Goal: Task Accomplishment & Management: Use online tool/utility

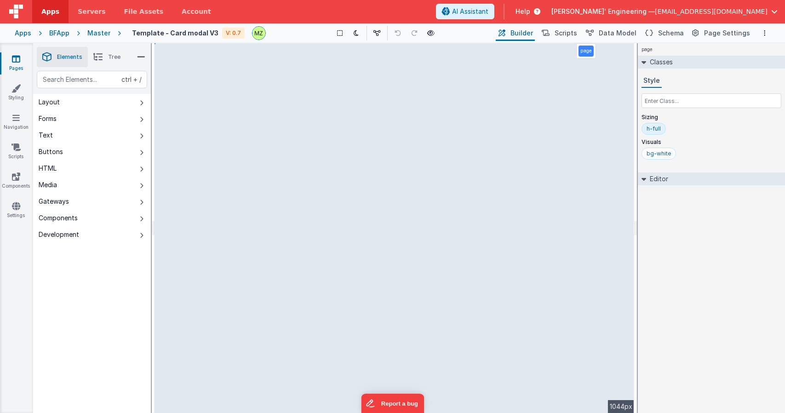
click at [670, 189] on div at bounding box center [711, 188] width 147 height 7
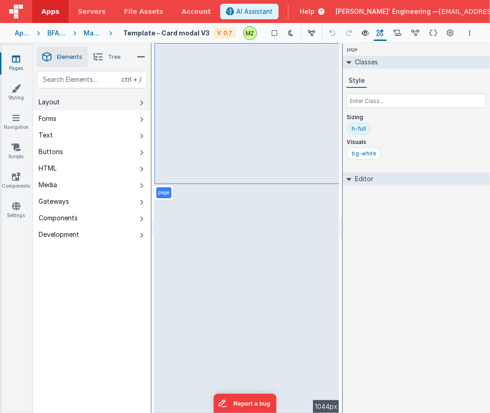
click at [142, 106] on icon at bounding box center [142, 102] width 4 height 7
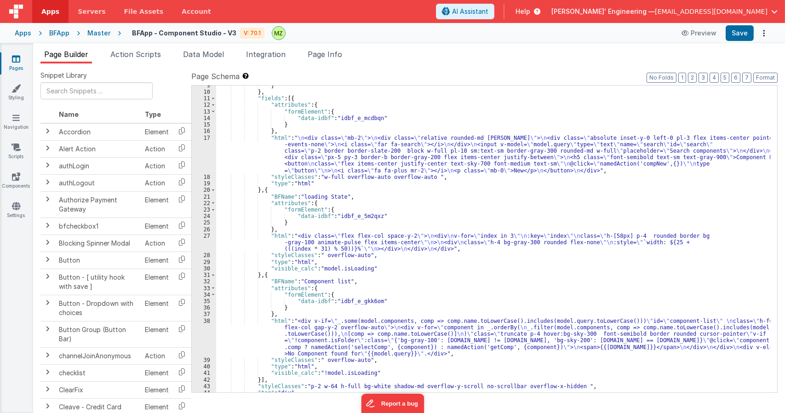
scroll to position [55, 0]
click at [314, 162] on div "} } , "fields" : [{ "attributes" : { "formElement" : { "data-idbf" : "idbf_e_mc…" at bounding box center [493, 242] width 554 height 320
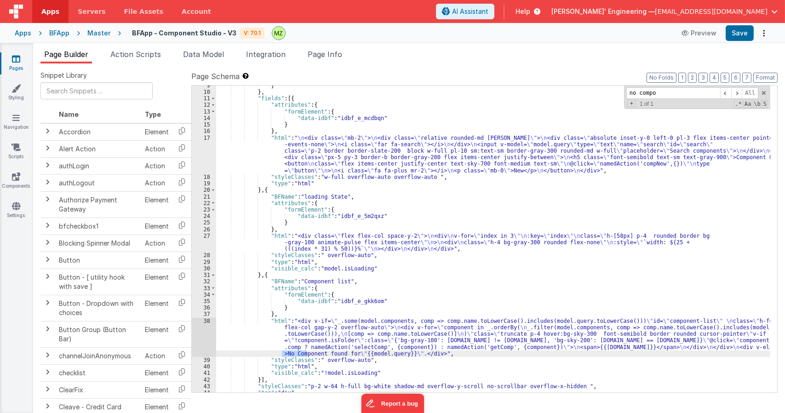
type input "no compo"
click at [305, 338] on div "} } , "fields" : [{ "attributes" : { "formElement" : { "data-idbf" : "idbf_e_mc…" at bounding box center [493, 242] width 554 height 320
click at [214, 327] on div "38" at bounding box center [204, 337] width 24 height 39
click at [208, 321] on div "38" at bounding box center [204, 337] width 24 height 39
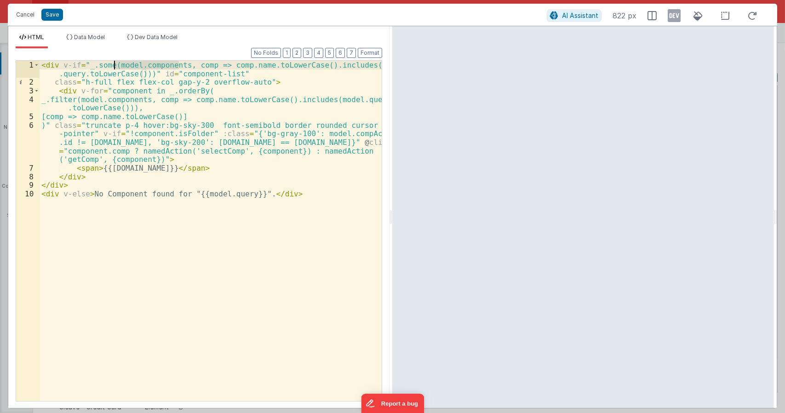
drag, startPoint x: 179, startPoint y: 66, endPoint x: 114, endPoint y: 68, distance: 64.9
click at [114, 68] on div "< div v-if = "_.some(model.components, comp => comp.name.toLowerCase().includes…" at bounding box center [211, 244] width 343 height 366
click at [86, 195] on div "< div v-if = "_.some(model.components, comp => comp.name.toLowerCase().includes…" at bounding box center [211, 244] width 343 height 366
paste textarea
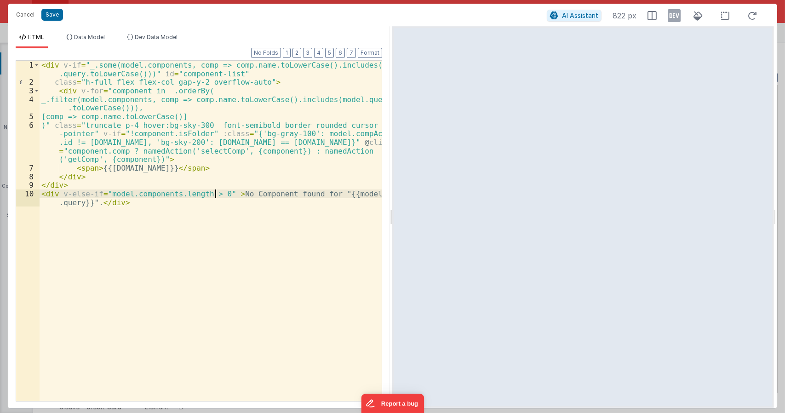
click at [138, 205] on div "< div v-if = "_.some(model.components, comp => comp.name.toLowerCase().includes…" at bounding box center [211, 248] width 343 height 375
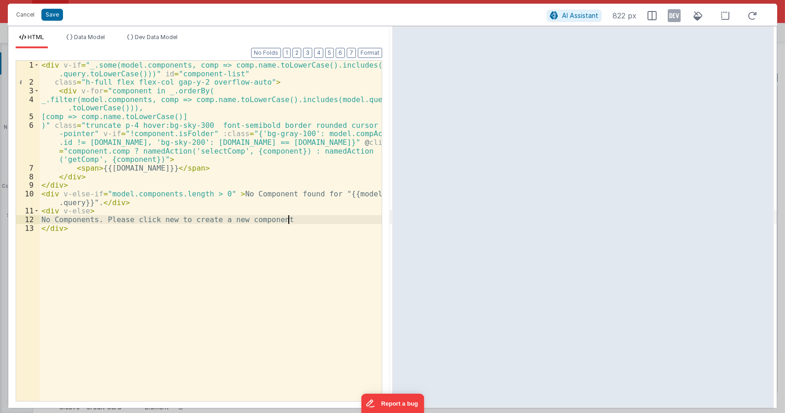
click at [74, 220] on div "< div v-if = "_.some(model.components, comp => comp.name.toLowerCase().includes…" at bounding box center [211, 244] width 343 height 366
click at [110, 220] on div "< div v-if = "_.some(model.components, comp => comp.name.toLowerCase().includes…" at bounding box center [211, 244] width 343 height 366
click at [146, 221] on div "< div v-if = "_.some(model.components, comp => comp.name.toLowerCase().includes…" at bounding box center [211, 244] width 343 height 366
click at [218, 194] on div "< div v-if = "_.some(model.components, comp => comp.name.toLowerCase().includes…" at bounding box center [211, 244] width 343 height 366
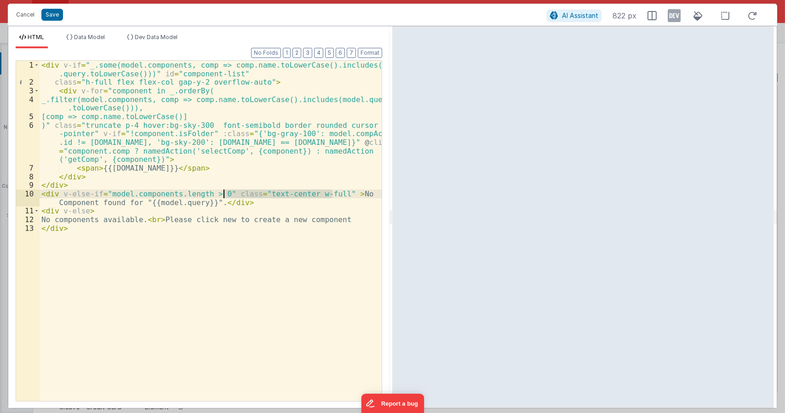
drag, startPoint x: 311, startPoint y: 193, endPoint x: 222, endPoint y: 195, distance: 88.4
click at [222, 195] on div "< div v-if = "_.some(model.components, comp => comp.name.toLowerCase().includes…" at bounding box center [211, 244] width 343 height 366
click at [89, 210] on div "< div v-if = "_.some(model.components, comp => comp.name.toLowerCase().includes…" at bounding box center [211, 244] width 343 height 366
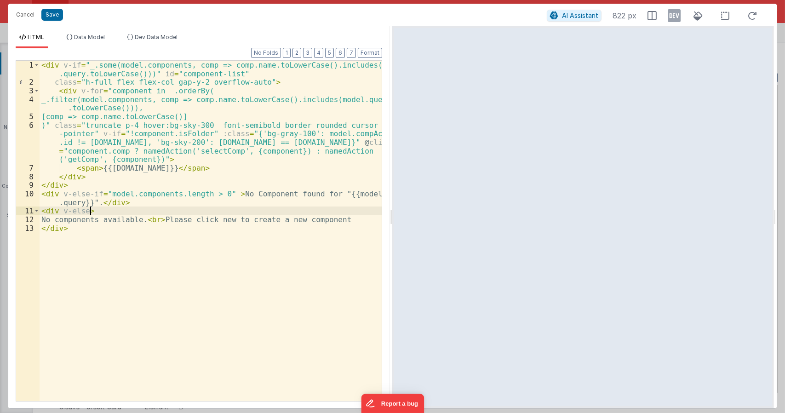
click at [87, 210] on div "< div v-if = "_.some(model.components, comp => comp.name.toLowerCase().includes…" at bounding box center [211, 244] width 343 height 366
paste textarea
click at [233, 220] on div "< div v-if = "_.some(model.components, comp => comp.name.toLowerCase().includes…" at bounding box center [211, 244] width 343 height 366
drag, startPoint x: 179, startPoint y: 219, endPoint x: 225, endPoint y: 209, distance: 47.0
click at [225, 209] on div "< div v-if = "_.some(model.components, comp => comp.name.toLowerCase().includes…" at bounding box center [211, 244] width 343 height 366
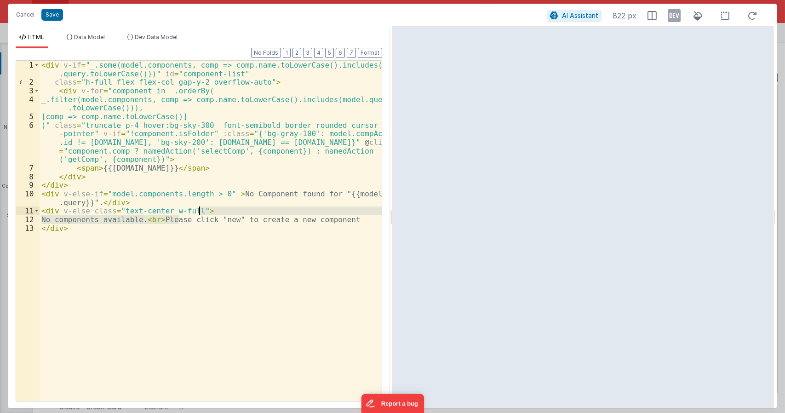
click at [184, 215] on div "< div v-if = "_.some(model.components, comp => comp.name.toLowerCase().includes…" at bounding box center [211, 244] width 343 height 366
drag, startPoint x: 179, startPoint y: 218, endPoint x: 349, endPoint y: 230, distance: 170.7
click at [349, 230] on div "< div v-if = "_.some(model.components, comp => comp.name.toLowerCase().includes…" at bounding box center [211, 244] width 343 height 366
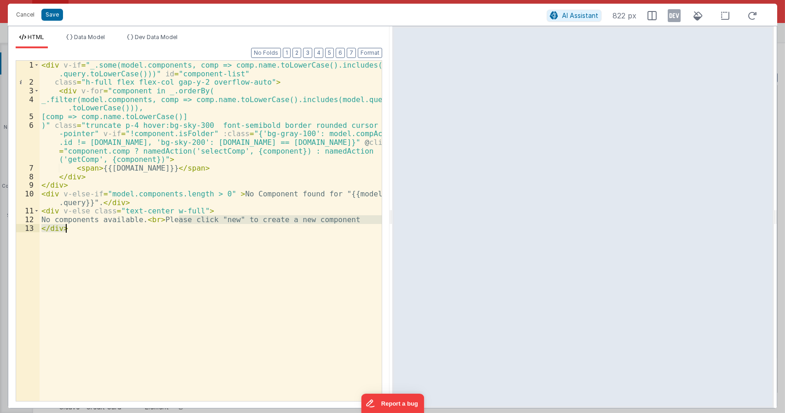
click at [349, 230] on div "< div v-if = "_.some(model.components, comp => comp.name.toLowerCase().includes…" at bounding box center [211, 231] width 342 height 340
drag, startPoint x: 179, startPoint y: 219, endPoint x: 361, endPoint y: 219, distance: 181.3
click at [361, 219] on div "< div v-if = "_.some(model.components, comp => comp.name.toLowerCase().includes…" at bounding box center [211, 244] width 343 height 366
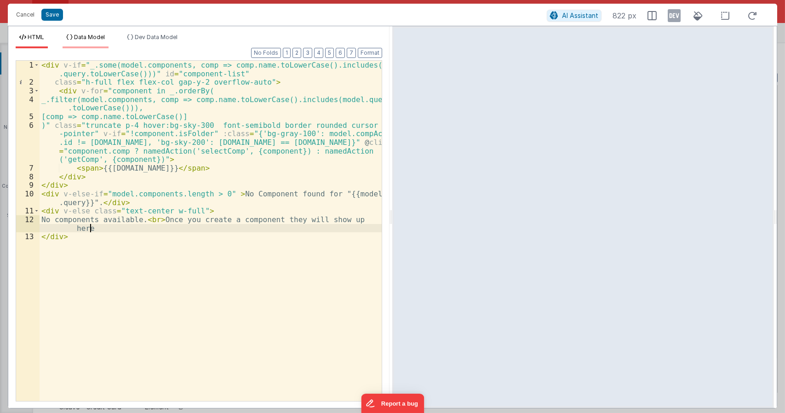
click at [103, 34] on span "Data Model" at bounding box center [89, 37] width 31 height 7
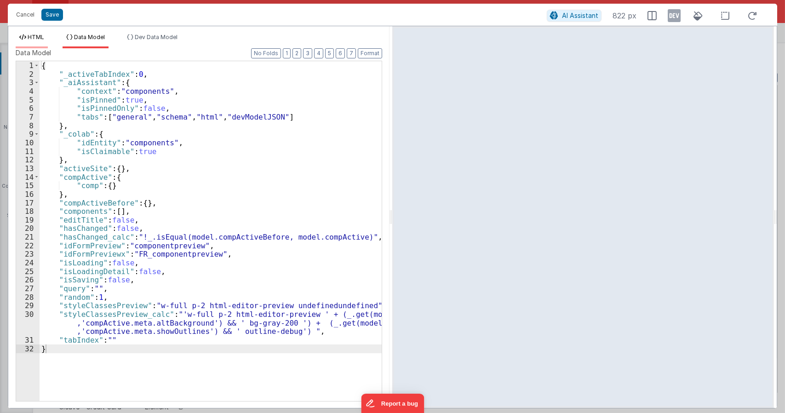
click at [48, 37] on li "HTML" at bounding box center [32, 41] width 32 height 15
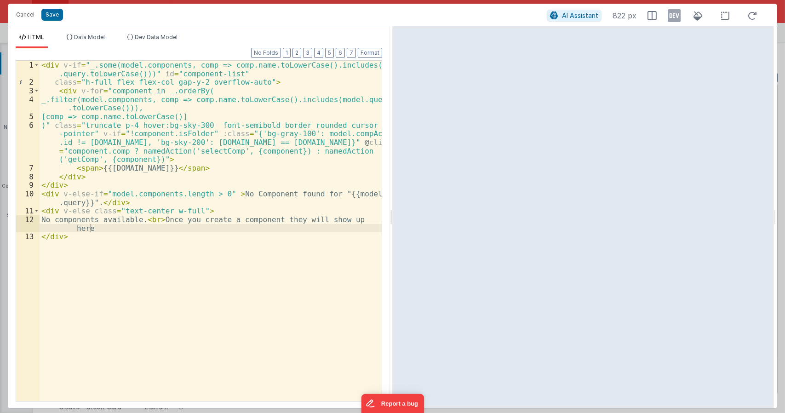
click at [107, 228] on div "< div v-if = "_.some(model.components, comp => comp.name.toLowerCase().includes…" at bounding box center [211, 244] width 343 height 366
click at [192, 210] on div "< div v-if = "_.some(model.components, comp => comp.name.toLowerCase().includes…" at bounding box center [211, 244] width 343 height 366
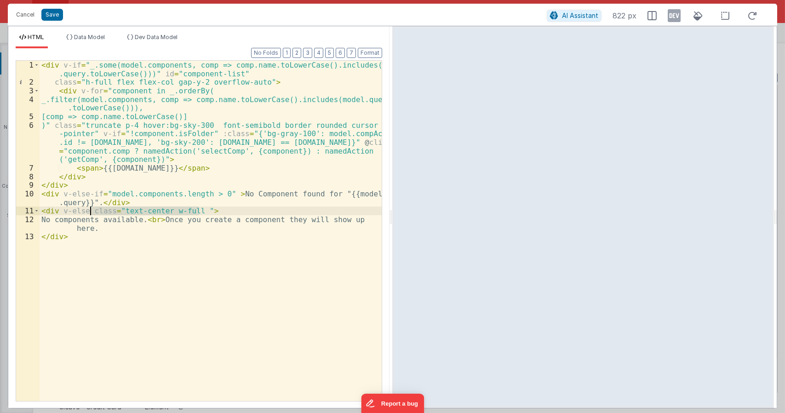
drag, startPoint x: 199, startPoint y: 211, endPoint x: 179, endPoint y: 185, distance: 32.4
click at [90, 209] on div "< div v-if = "_.some(model.components, comp => comp.name.toLowerCase().includes…" at bounding box center [211, 244] width 343 height 366
click at [225, 193] on div "< div v-if = "_.some(model.components, comp => comp.name.toLowerCase().includes…" at bounding box center [211, 244] width 343 height 366
click at [223, 211] on div "< div v-if = "_.some(model.components, comp => comp.name.toLowerCase().includes…" at bounding box center [211, 244] width 343 height 366
click at [241, 248] on div "Format 7 6 5 4 3 2 1 No Folds 1 2 3 4 5 6 7 8 9 10 11 12 13 < div v-if = "_.som…" at bounding box center [199, 229] width 367 height 341
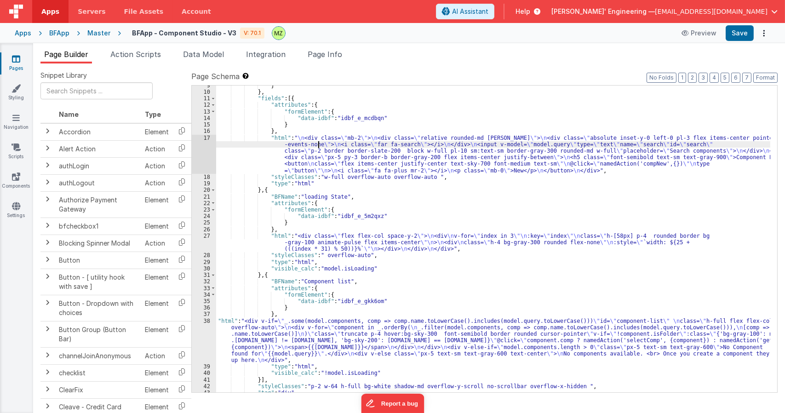
click at [319, 147] on div "} } , "fields" : [{ "attributes" : { "formElement" : { "data-idbf" : "idbf_e_mc…" at bounding box center [493, 242] width 554 height 320
click at [250, 344] on div "} } , "fields" : [{ "attributes" : { "formElement" : { "data-idbf" : "idbf_e_mc…" at bounding box center [493, 242] width 554 height 320
click at [293, 86] on div "} } , "fields" : [{ "attributes" : { "formElement" : { "data-idbf" : "idbf_e_mc…" at bounding box center [493, 242] width 554 height 320
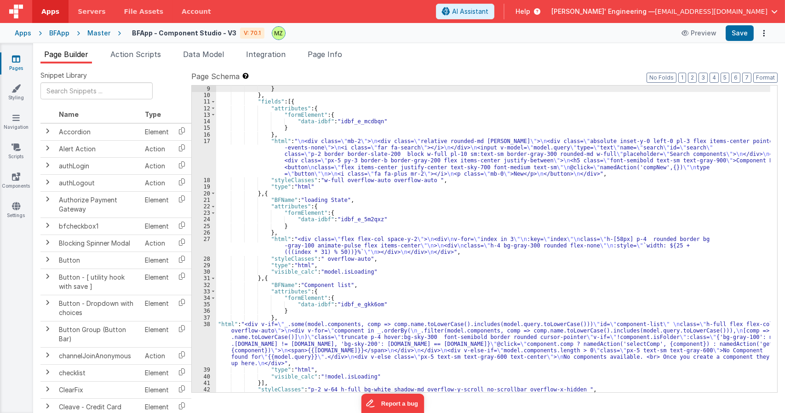
click at [207, 152] on div "17" at bounding box center [204, 157] width 24 height 39
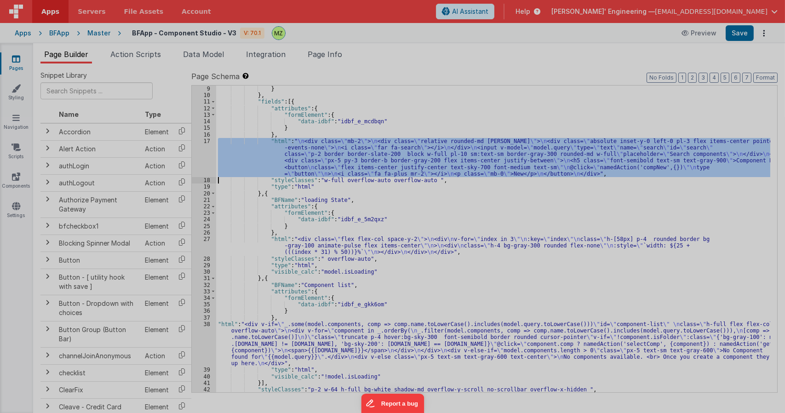
click at [207, 148] on div "< div class = "mb-2" > < div class = "relative rounded-md shadow-sm" > < div cl…" at bounding box center [211, 231] width 342 height 358
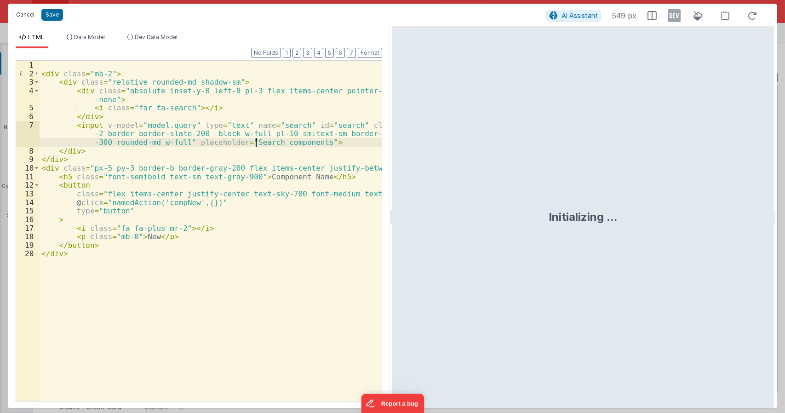
click at [26, 17] on button "Cancel" at bounding box center [26, 14] width 28 height 13
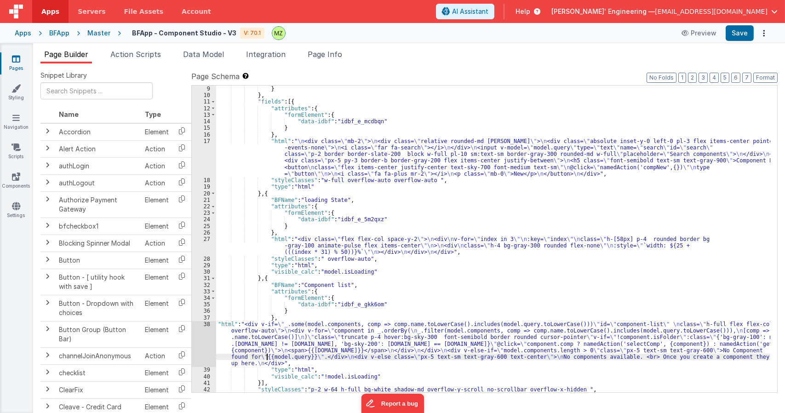
click at [267, 354] on div "} } , "fields" : [{ "attributes" : { "formElement" : { "data-idbf" : "idbf_e_mc…" at bounding box center [493, 246] width 554 height 320
click at [206, 329] on div "38" at bounding box center [204, 344] width 24 height 46
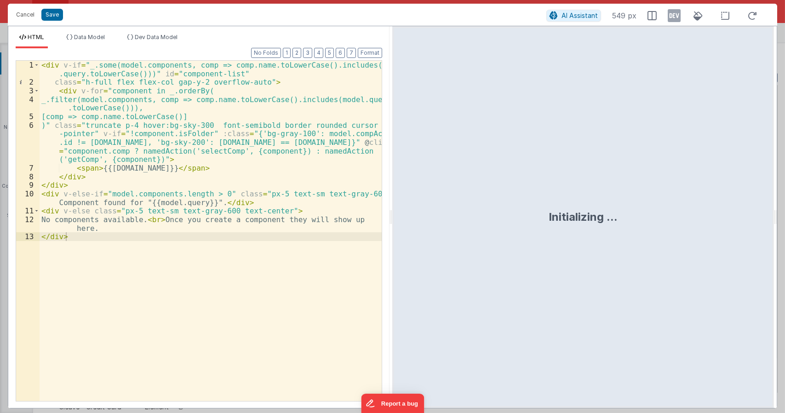
click at [55, 221] on div "< div v-if = "_.some(model.components, comp => comp.name.toLowerCase().includes…" at bounding box center [211, 244] width 343 height 366
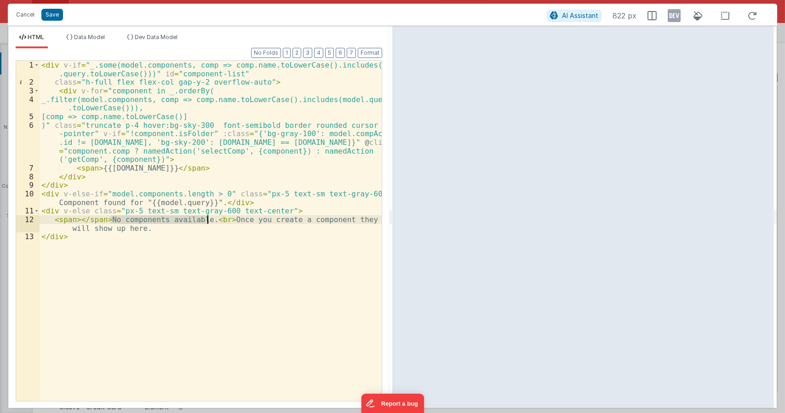
drag, startPoint x: 109, startPoint y: 219, endPoint x: 208, endPoint y: 220, distance: 98.9
click at [208, 220] on div "< div v-if = "_.some(model.components, comp => comp.name.toLowerCase().includes…" at bounding box center [211, 244] width 343 height 366
click at [77, 219] on div "< div v-if = "_.some(model.components, comp => comp.name.toLowerCase().includes…" at bounding box center [211, 244] width 343 height 366
paste textarea
click at [74, 219] on div "< div v-if = "_.some(model.components, comp => comp.name.toLowerCase().includes…" at bounding box center [211, 244] width 343 height 366
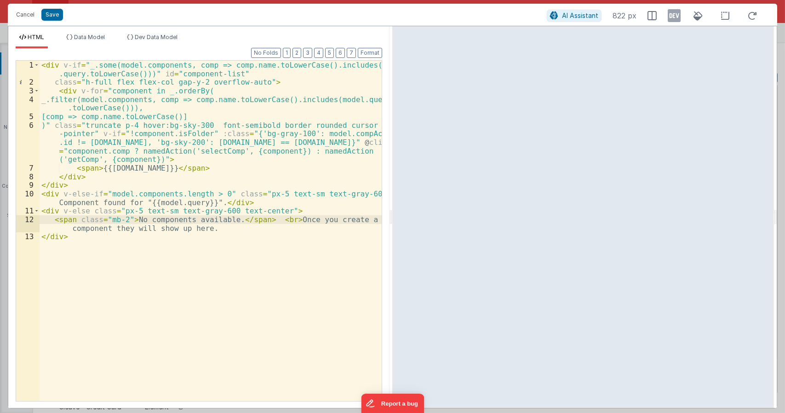
click at [68, 218] on div "< div v-if = "_.some(model.components, comp => comp.name.toLowerCase().includes…" at bounding box center [211, 244] width 343 height 366
click at [234, 220] on div "< div v-if = "_.some(model.components, comp => comp.name.toLowerCase().includes…" at bounding box center [211, 244] width 343 height 366
drag, startPoint x: 138, startPoint y: 211, endPoint x: 224, endPoint y: 213, distance: 86.5
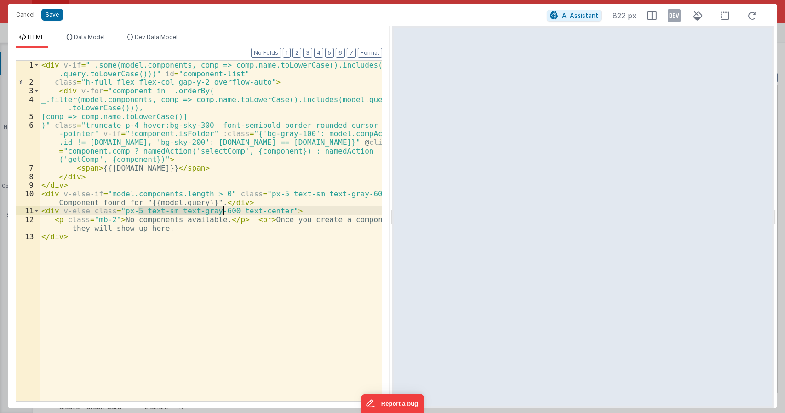
click at [224, 213] on div "< div v-if = "_.some(model.components, comp => comp.name.toLowerCase().includes…" at bounding box center [211, 244] width 343 height 366
click at [109, 220] on div "< div v-if = "_.some(model.components, comp => comp.name.toLowerCase().includes…" at bounding box center [211, 244] width 343 height 366
drag, startPoint x: 139, startPoint y: 211, endPoint x: 226, endPoint y: 210, distance: 87.4
click at [226, 210] on div "< div v-if = "_.some(model.components, comp => comp.name.toLowerCase().includes…" at bounding box center [211, 244] width 343 height 366
click at [345, 220] on div "< div v-if = "_.some(model.components, comp => comp.name.toLowerCase().includes…" at bounding box center [211, 244] width 343 height 366
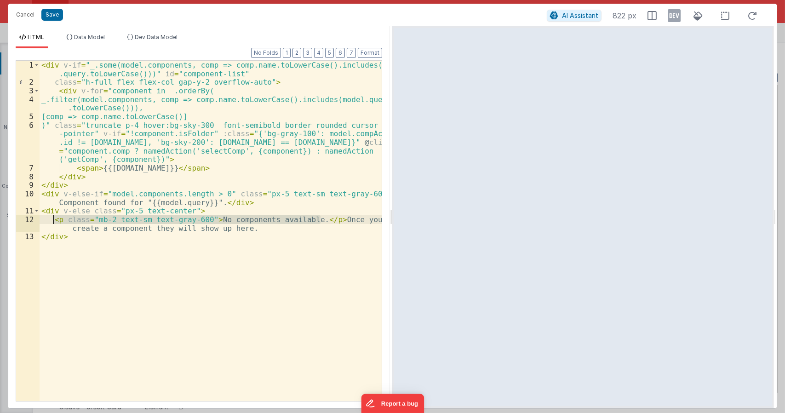
drag, startPoint x: 322, startPoint y: 220, endPoint x: 52, endPoint y: 222, distance: 270.1
click at [52, 222] on div "< div v-if = "_.some(model.components, comp => comp.name.toLowerCase().includes…" at bounding box center [211, 244] width 343 height 366
click at [322, 219] on div "< div v-if = "_.some(model.components, comp => comp.name.toLowerCase().includes…" at bounding box center [211, 231] width 342 height 340
paste textarea
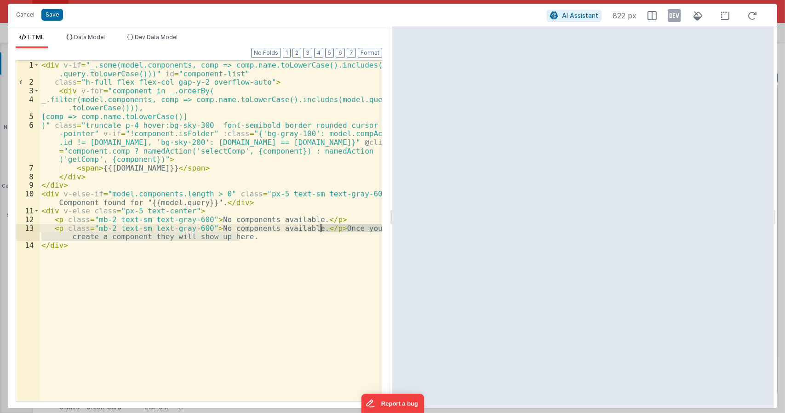
drag, startPoint x: 249, startPoint y: 238, endPoint x: 306, endPoint y: 230, distance: 58.1
click at [322, 230] on div "< div v-if = "_.some(model.components, comp => comp.name.toLowerCase().includes…" at bounding box center [211, 244] width 343 height 366
drag, startPoint x: 305, startPoint y: 229, endPoint x: 208, endPoint y: 230, distance: 97.5
click at [208, 230] on div "< div v-if = "_.some(model.components, comp => comp.name.toLowerCase().includes…" at bounding box center [211, 244] width 343 height 366
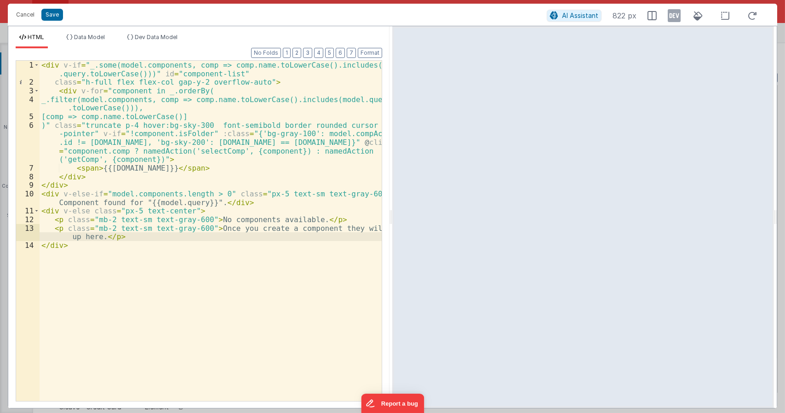
click at [303, 220] on div "< div v-if = "_.some(model.components, comp => comp.name.toLowerCase().includes…" at bounding box center [211, 244] width 343 height 366
click at [329, 229] on div "< div v-if = "_.some(model.components, comp => comp.name.toLowerCase().includes…" at bounding box center [211, 244] width 343 height 366
click at [111, 228] on div "< div v-if = "_.some(model.components, comp => comp.name.toLowerCase().includes…" at bounding box center [211, 244] width 343 height 366
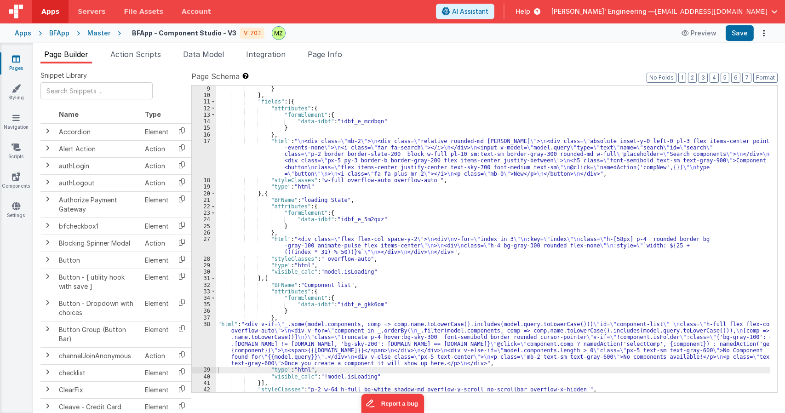
click at [260, 336] on div "} } , "fields" : [{ "attributes" : { "formElement" : { "data-idbf" : "idbf_e_mc…" at bounding box center [493, 246] width 554 height 320
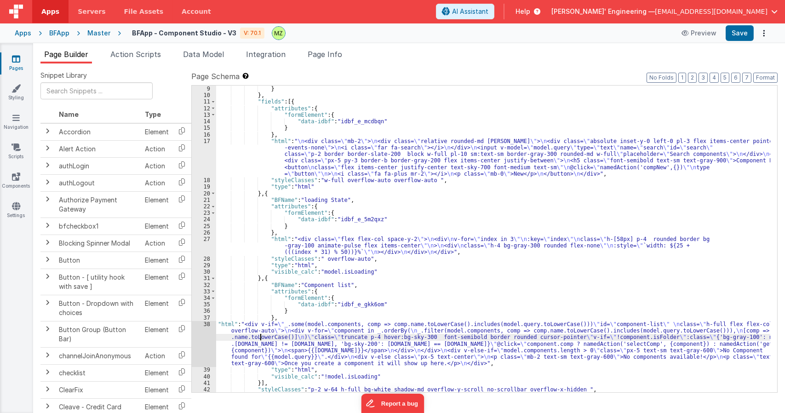
click at [204, 325] on div "38" at bounding box center [204, 344] width 24 height 46
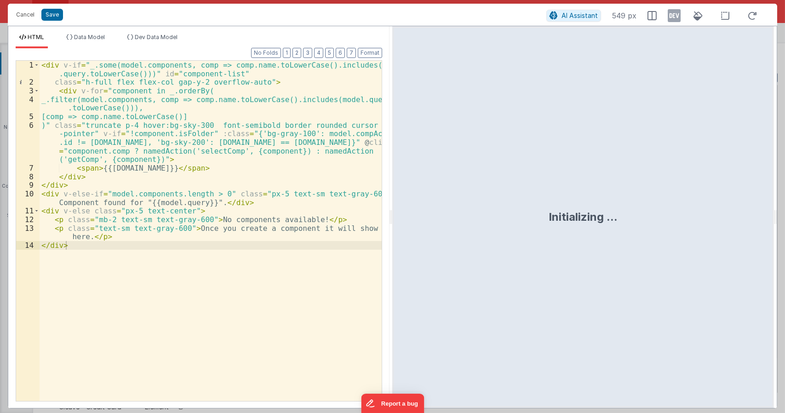
click at [200, 217] on div "< div v-if = "_.some(model.components, comp => comp.name.toLowerCase().includes…" at bounding box center [211, 244] width 343 height 366
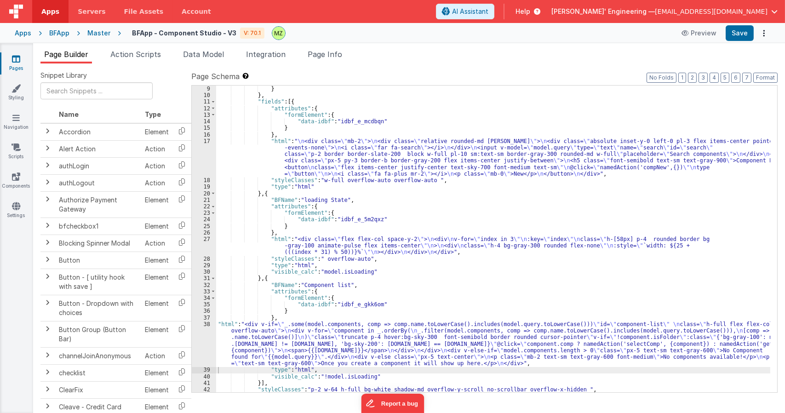
click at [15, 66] on link "Pages" at bounding box center [16, 63] width 33 height 18
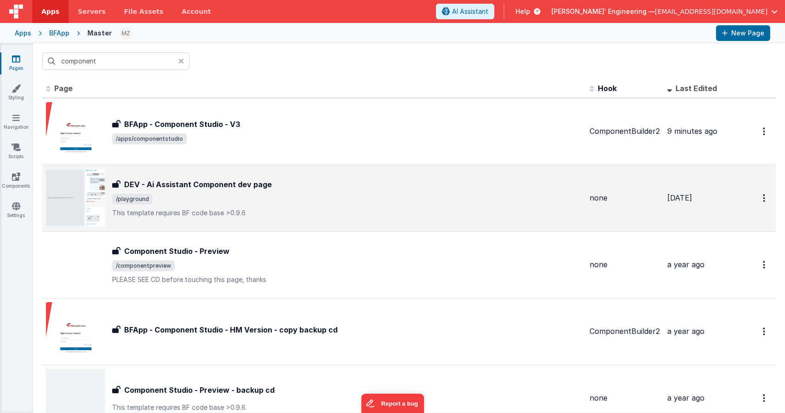
click at [184, 66] on div at bounding box center [184, 60] width 11 height 17
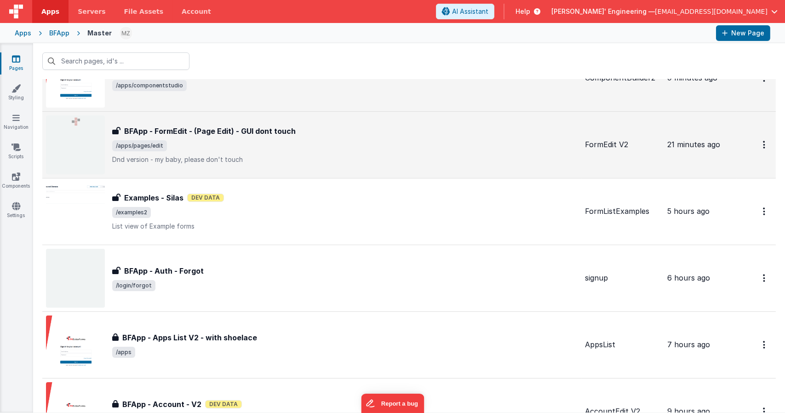
scroll to position [54, 0]
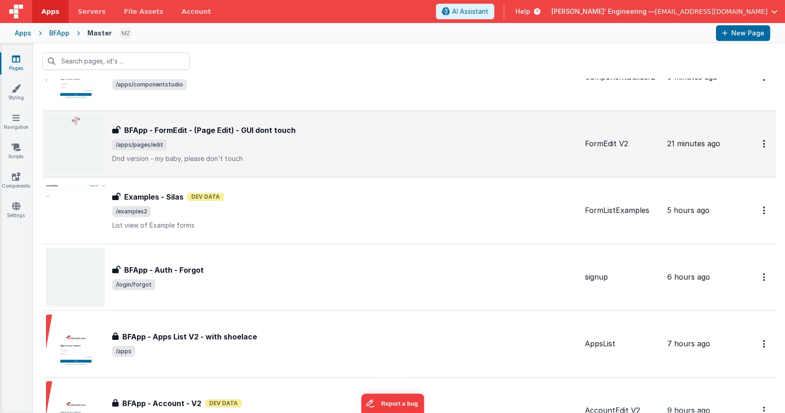
click at [193, 135] on div "BFApp - FormEdit - (Page Edit) - GUI dont touch BFApp - FormEdit - (Page Edit) …" at bounding box center [345, 144] width 466 height 39
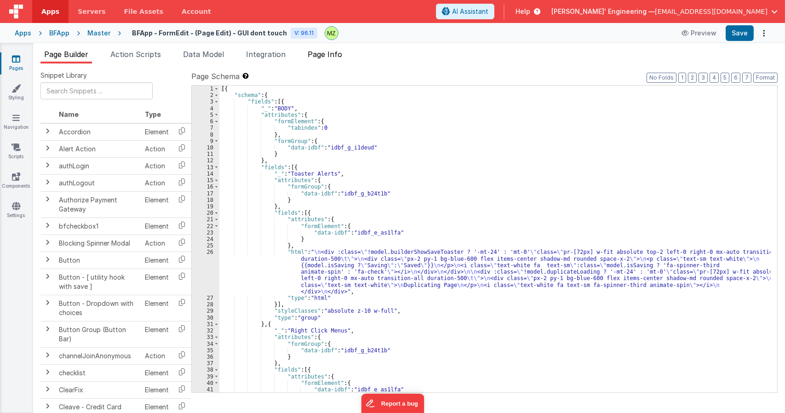
click at [321, 53] on span "Page Info" at bounding box center [325, 54] width 35 height 9
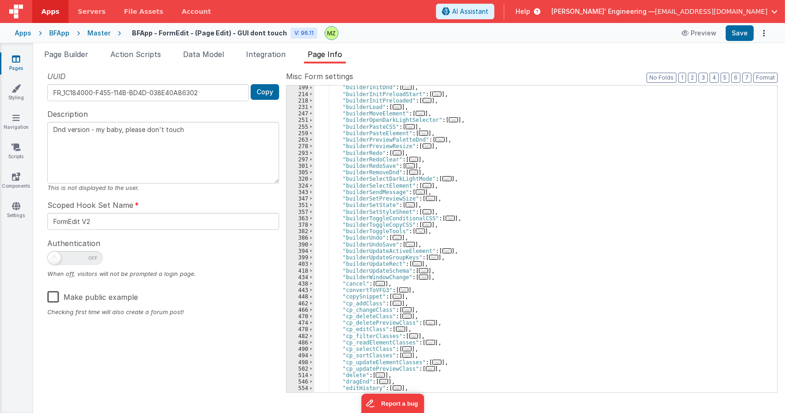
scroll to position [248, 0]
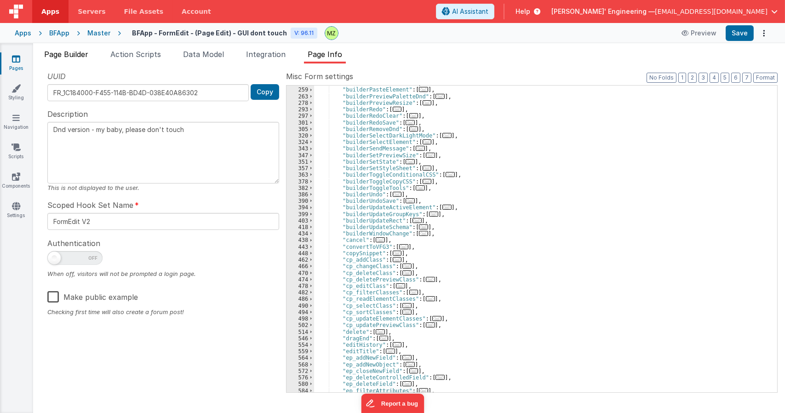
click at [88, 56] on span "Page Builder" at bounding box center [66, 54] width 44 height 9
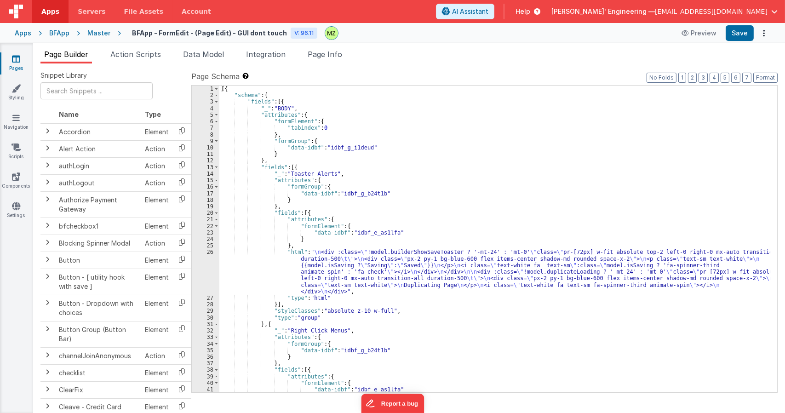
click at [392, 202] on div "[{ "schema" : { "fields" : [{ "_" : "BODY" , "attributes" : { "formElement" : {…" at bounding box center [494, 246] width 551 height 320
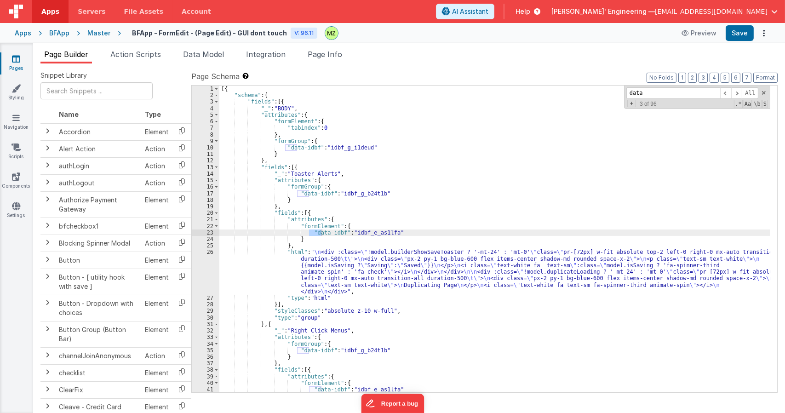
scroll to position [4918, 0]
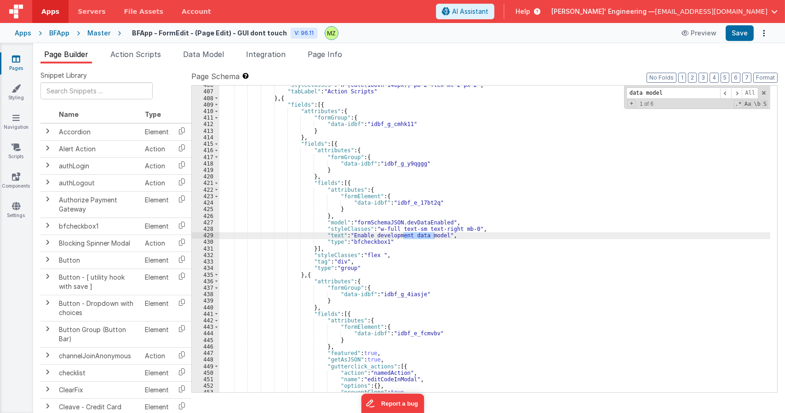
type input "data model"
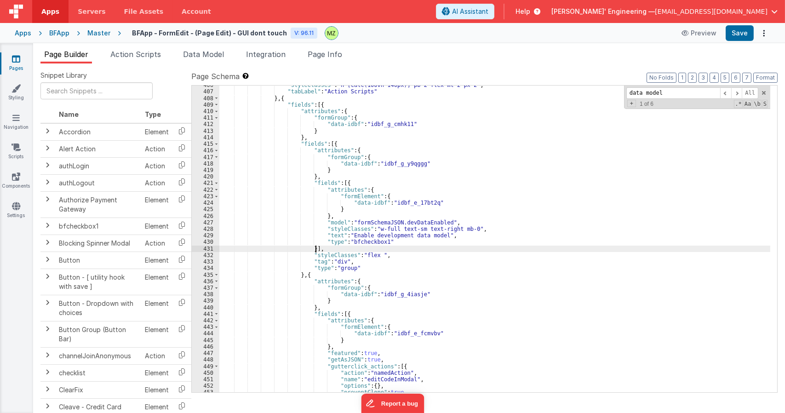
click at [386, 248] on div ""styleClasses" : "h-[calc(100vh-140px)] pb-2 flex mt-2 px-2" , "tabLabel" : "Ac…" at bounding box center [494, 242] width 551 height 320
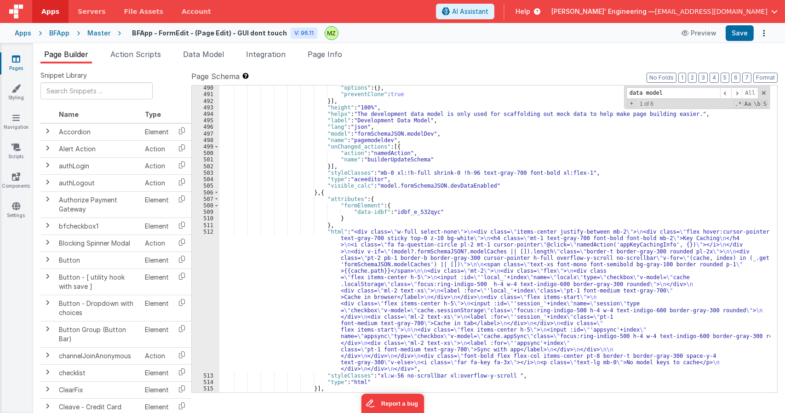
scroll to position [5472, 0]
click at [363, 262] on div ""options" : { } , "preventClone" : true }] , "height" : "100%" , "helpx" : "The…" at bounding box center [494, 245] width 551 height 320
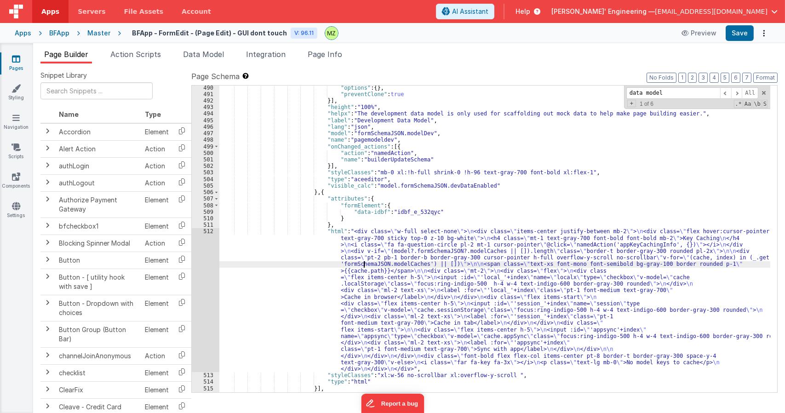
click at [209, 234] on div "512" at bounding box center [206, 300] width 28 height 144
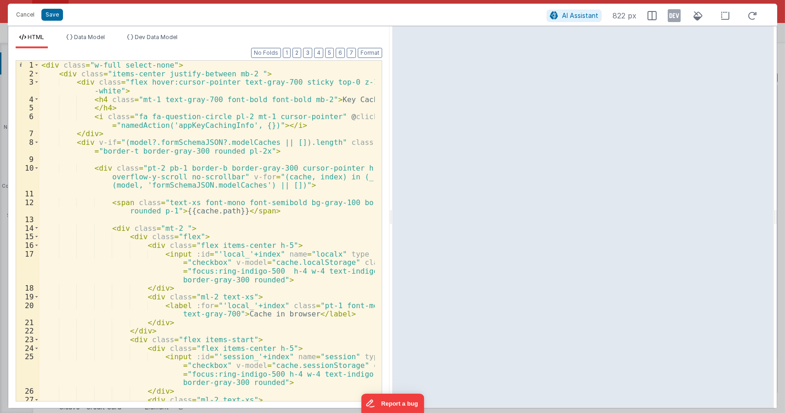
click at [256, 185] on div "< div class = "w-full select-none" > < div class = "items-center justify-betwee…" at bounding box center [208, 244] width 336 height 366
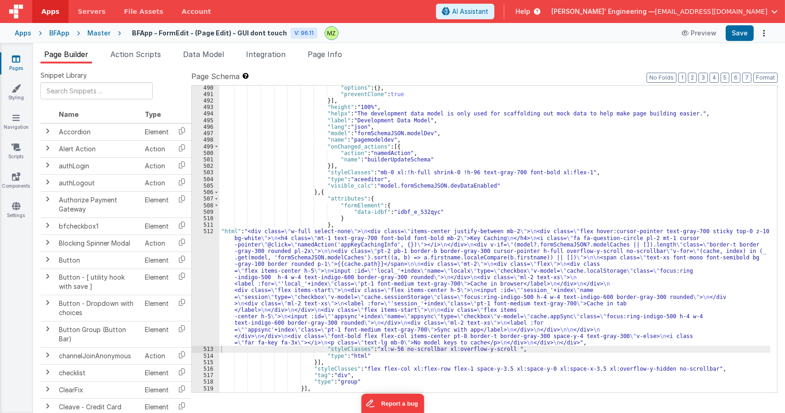
click at [300, 283] on div ""options" : { } , "preventClone" : true }] , "height" : "100%" , "helpx" : "The…" at bounding box center [494, 245] width 551 height 320
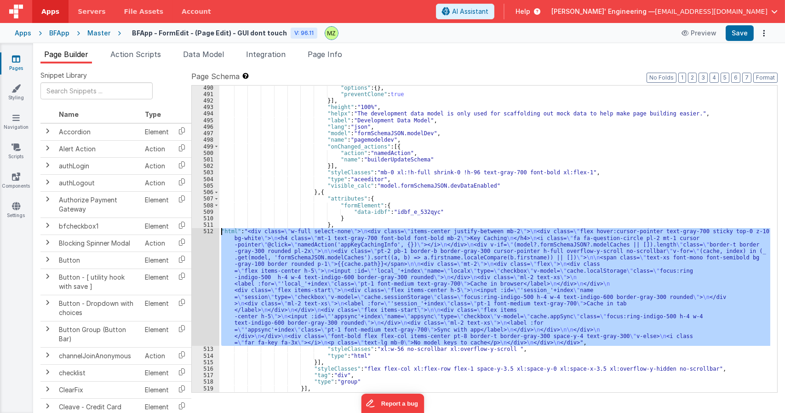
click at [213, 235] on div "512" at bounding box center [206, 287] width 28 height 118
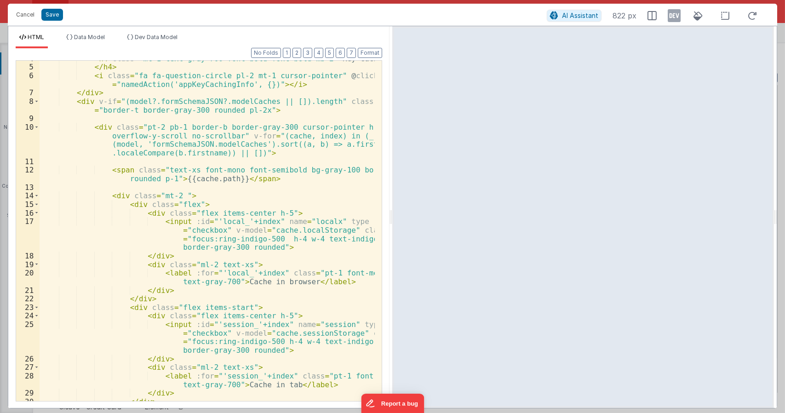
scroll to position [40, 0]
click at [333, 146] on div "< h4 class = "mt-1 text-gray-700 font-bold font-bold mb-2" > Key Caching </ h4 …" at bounding box center [208, 233] width 336 height 358
click at [203, 150] on div "< h4 class = "mt-1 text-gray-700 font-bold font-bold mb-2" > Key Caching </ h4 …" at bounding box center [208, 233] width 336 height 358
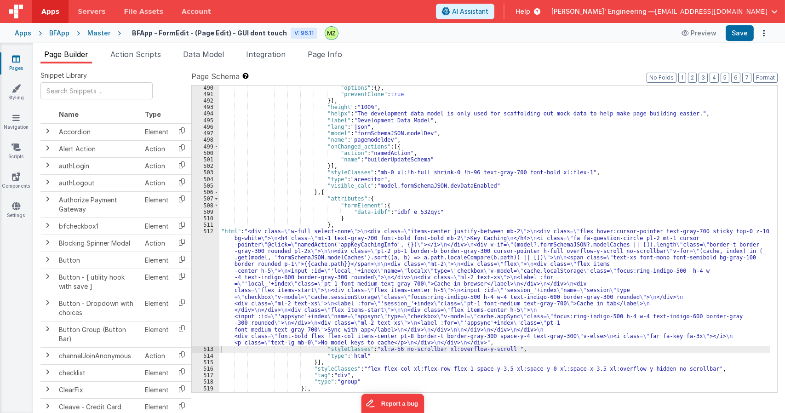
click at [216, 241] on div "512" at bounding box center [206, 287] width 28 height 118
click at [208, 232] on div "512" at bounding box center [206, 287] width 28 height 118
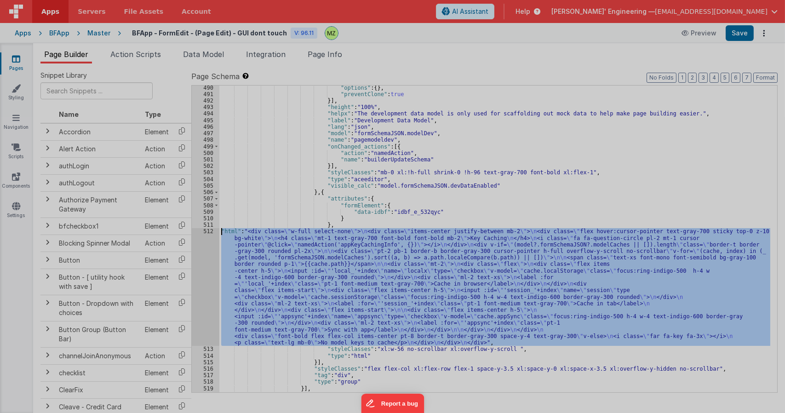
click at [209, 232] on div "< div class = "w-full select-none" > < div class = "items-center justify-betwee…" at bounding box center [207, 261] width 335 height 418
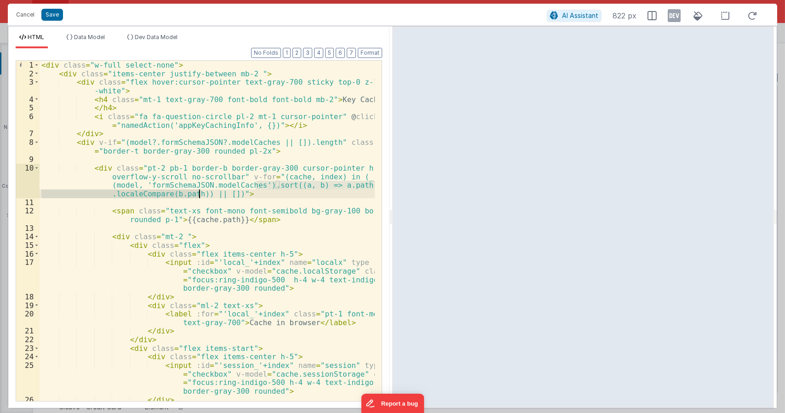
drag, startPoint x: 257, startPoint y: 186, endPoint x: 199, endPoint y: 194, distance: 58.5
click at [199, 194] on div "< div class = "w-full select-none" > < div class = "items-center justify-betwee…" at bounding box center [208, 240] width 336 height 358
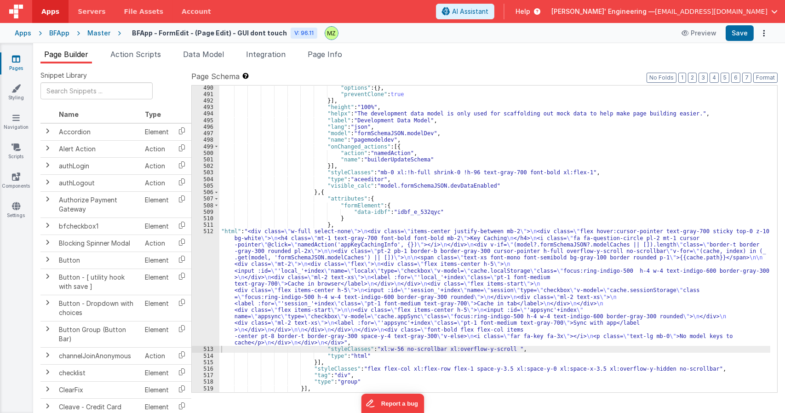
click at [346, 306] on div ""options" : { } , "preventClone" : true }] , "height" : "100%" , "helpx" : "The…" at bounding box center [494, 245] width 551 height 320
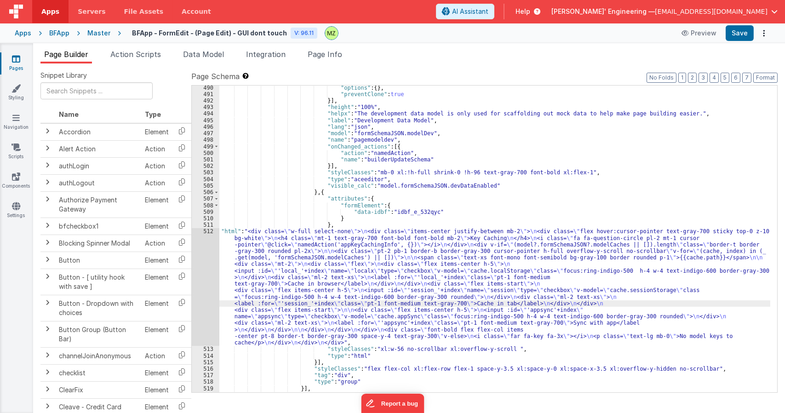
click at [208, 233] on div "512" at bounding box center [206, 287] width 28 height 118
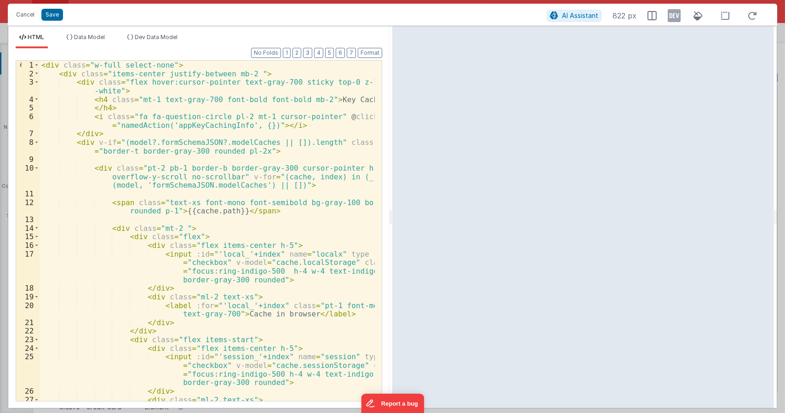
click at [337, 177] on div "< div class = "w-full select-none" > < div class = "items-center justify-betwee…" at bounding box center [208, 244] width 336 height 366
click at [283, 185] on div "< div class = "w-full select-none" > < div class = "items-center justify-betwee…" at bounding box center [208, 244] width 336 height 366
click at [340, 178] on div "< div class = "w-full select-none" > < div class = "items-center justify-betwee…" at bounding box center [208, 244] width 336 height 366
click at [288, 187] on div "< div class = "w-full select-none" > < div class = "items-center justify-betwee…" at bounding box center [208, 244] width 336 height 366
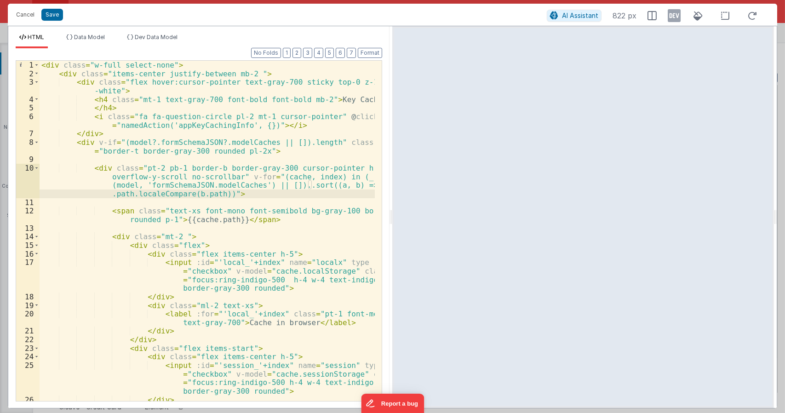
click at [294, 186] on div "< div class = "w-full select-none" > < div class = "items-center justify-betwee…" at bounding box center [208, 240] width 336 height 358
click at [197, 211] on div "< div class = "w-full select-none" > < div class = "items-center justify-betwee…" at bounding box center [208, 240] width 336 height 358
